Goal: Information Seeking & Learning: Learn about a topic

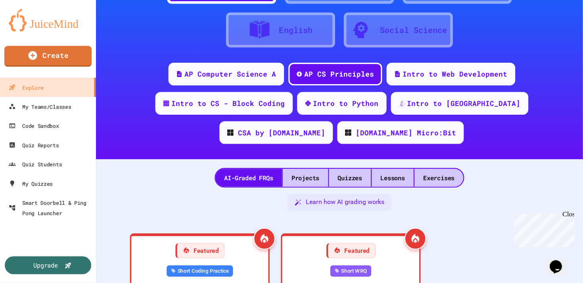
scroll to position [62, 0]
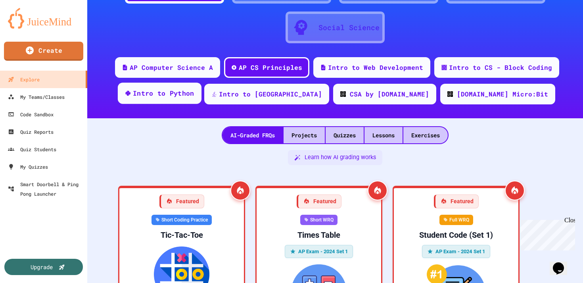
click at [194, 90] on div "Intro to Python" at bounding box center [164, 93] width 62 height 10
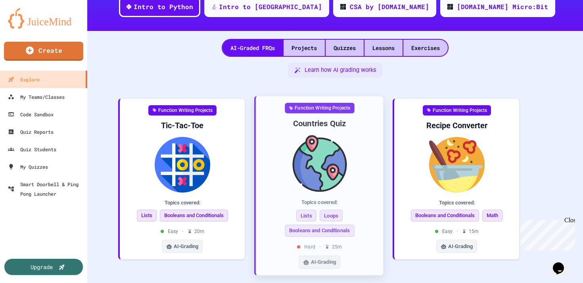
scroll to position [140, 0]
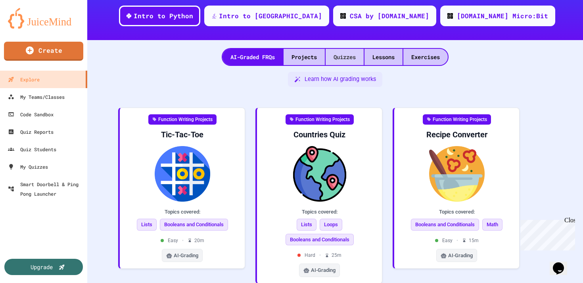
click at [291, 55] on div "Quizzes" at bounding box center [345, 57] width 38 height 16
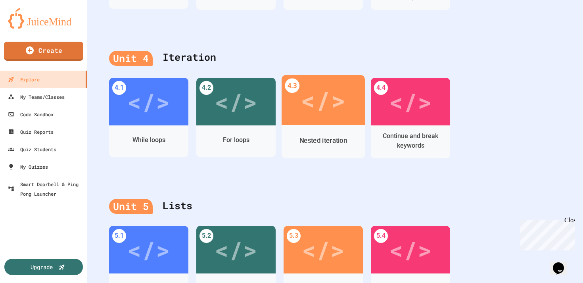
scroll to position [758, 0]
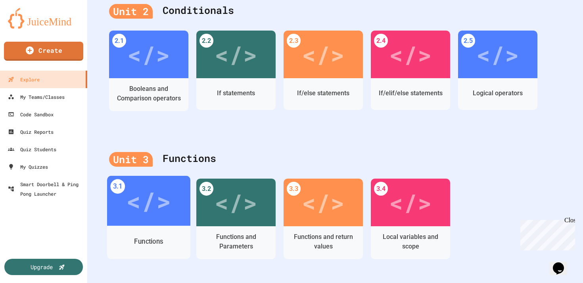
click at [133, 141] on div "Functions" at bounding box center [148, 242] width 83 height 33
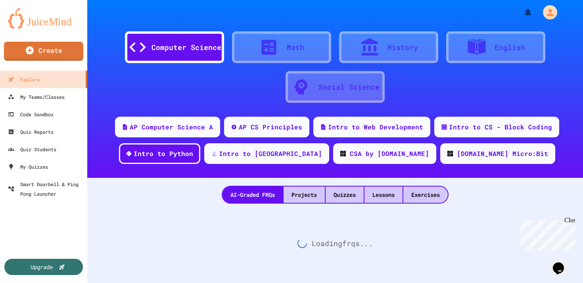
scroll to position [462, 0]
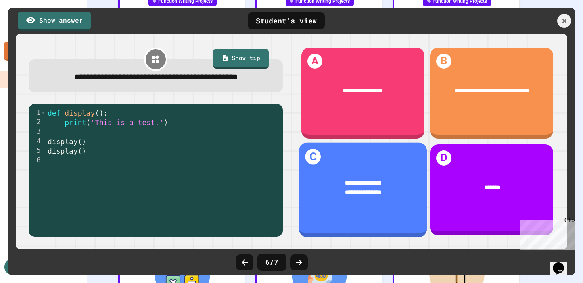
scroll to position [257, 0]
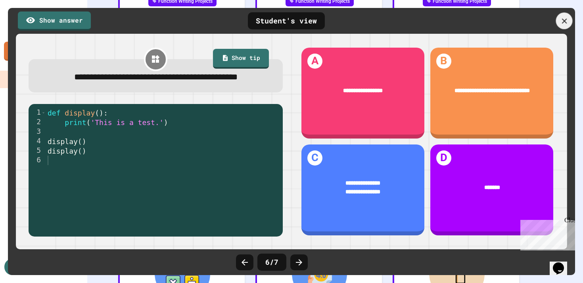
click at [291, 20] on icon at bounding box center [564, 21] width 9 height 9
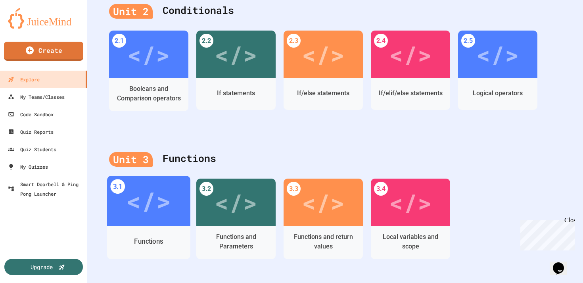
click at [146, 141] on div "</>" at bounding box center [148, 201] width 45 height 38
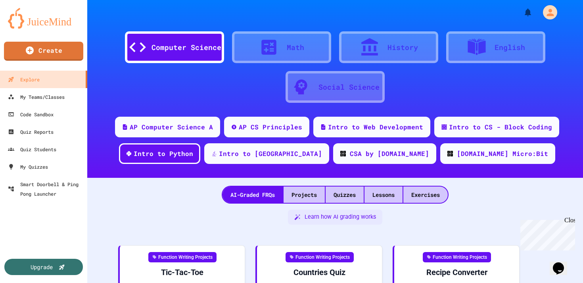
scroll to position [462, 0]
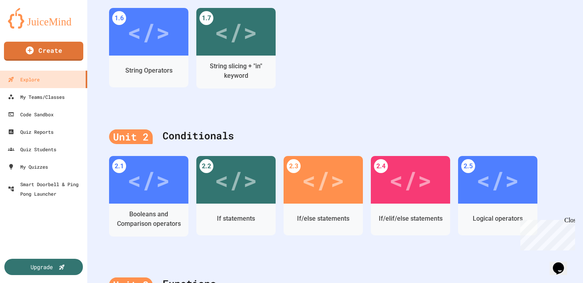
scroll to position [345, 0]
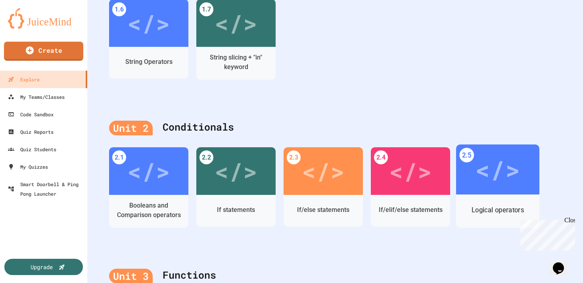
click at [291, 141] on div "</>" at bounding box center [497, 170] width 45 height 38
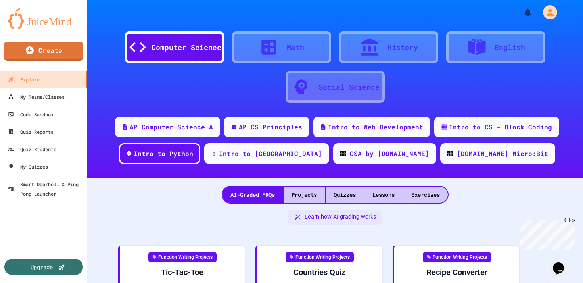
scroll to position [345, 0]
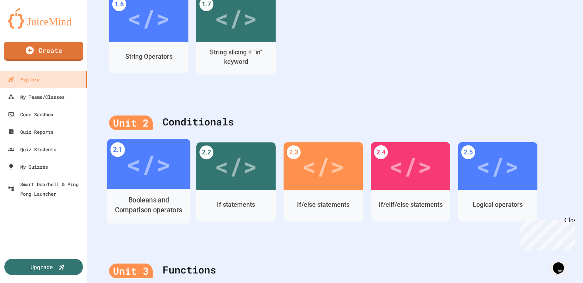
click at [162, 141] on div "</>" at bounding box center [148, 164] width 83 height 50
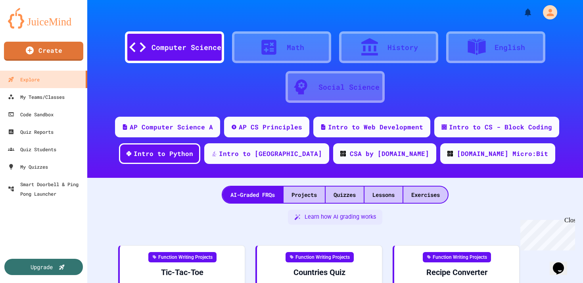
scroll to position [350, 0]
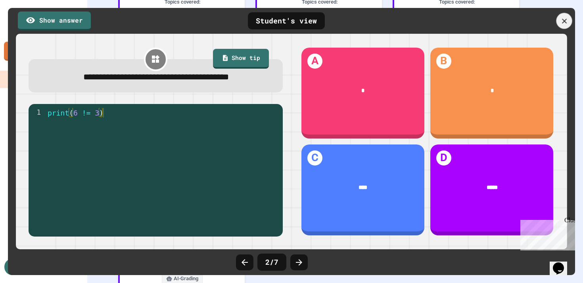
click at [291, 20] on icon at bounding box center [564, 21] width 8 height 8
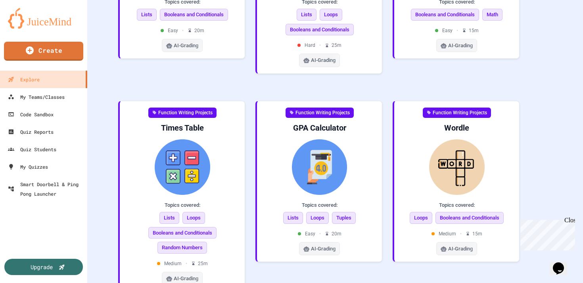
scroll to position [233, 0]
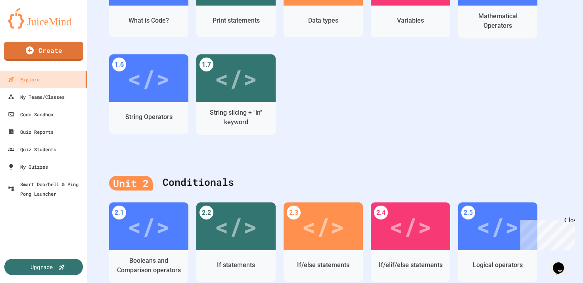
scroll to position [289, 0]
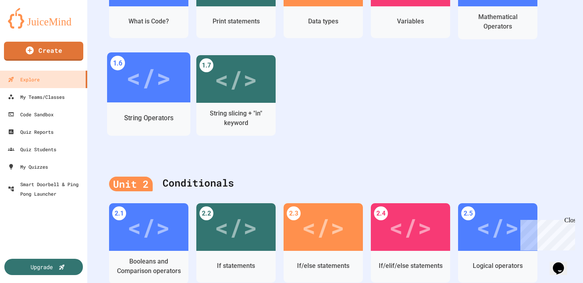
click at [151, 101] on div "</>" at bounding box center [148, 77] width 83 height 50
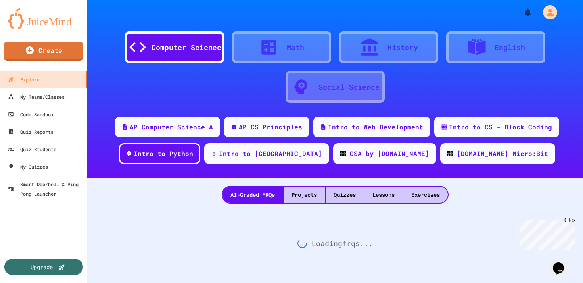
scroll to position [289, 0]
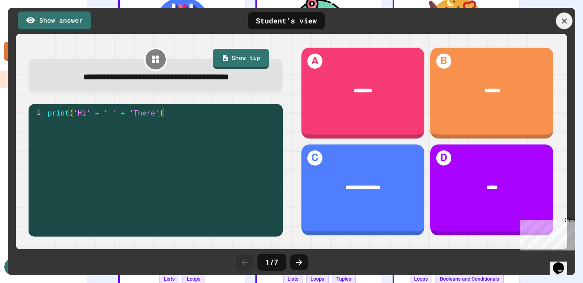
click at [291, 21] on icon at bounding box center [564, 21] width 9 height 9
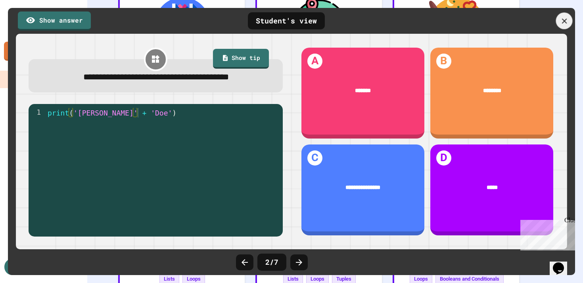
click at [291, 21] on icon at bounding box center [564, 20] width 5 height 5
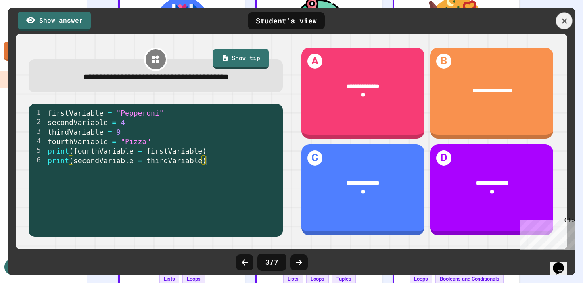
click at [291, 17] on icon at bounding box center [564, 21] width 9 height 9
